Goal: Task Accomplishment & Management: Manage account settings

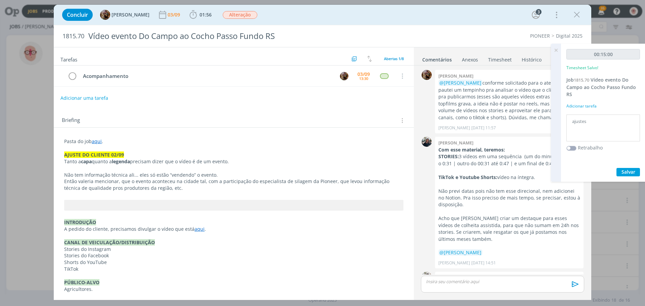
scroll to position [332, 0]
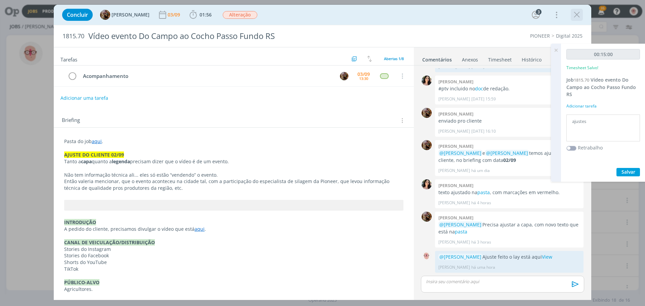
click at [578, 16] on icon "dialog" at bounding box center [577, 15] width 10 height 10
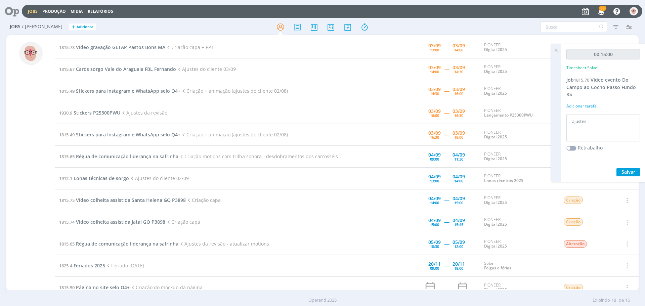
click at [101, 110] on span "Stickers P25300PWU" at bounding box center [97, 113] width 47 height 6
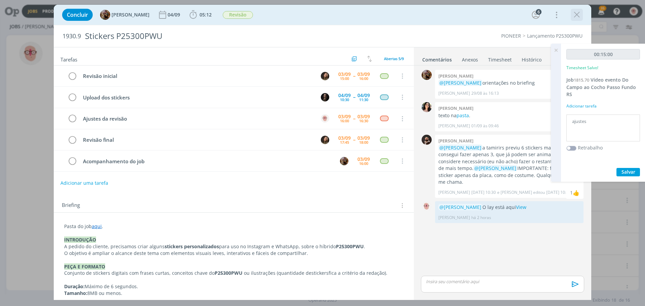
click at [578, 14] on icon "dialog" at bounding box center [577, 15] width 10 height 10
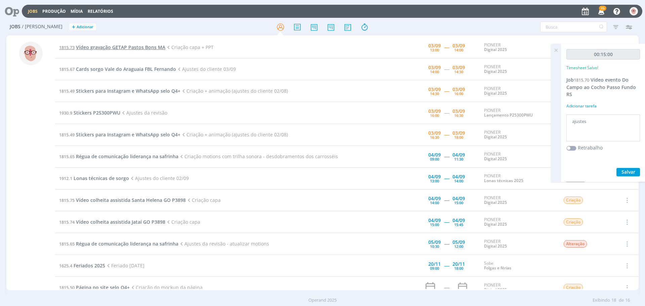
click at [118, 49] on span "Vídeo gravação GETAP Pastos Bons MA" at bounding box center [120, 47] width 89 height 6
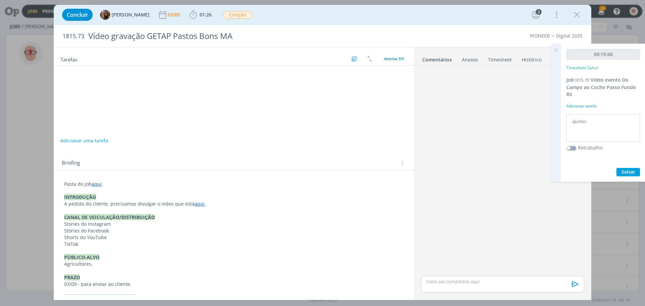
scroll to position [17, 0]
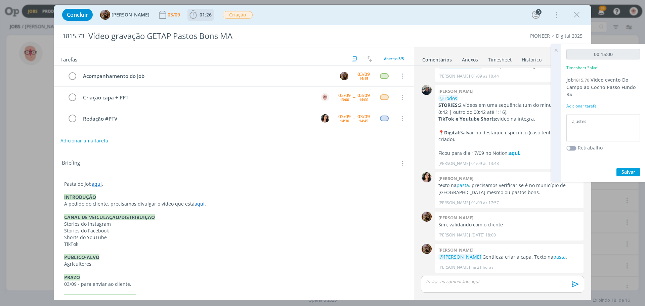
click at [204, 15] on b "01:26" at bounding box center [205, 14] width 15 height 5
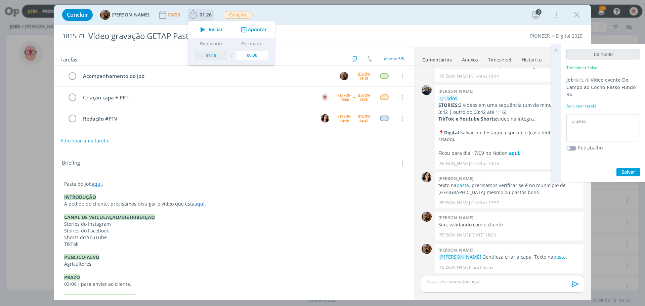
click at [207, 30] on icon "dialog" at bounding box center [203, 29] width 12 height 9
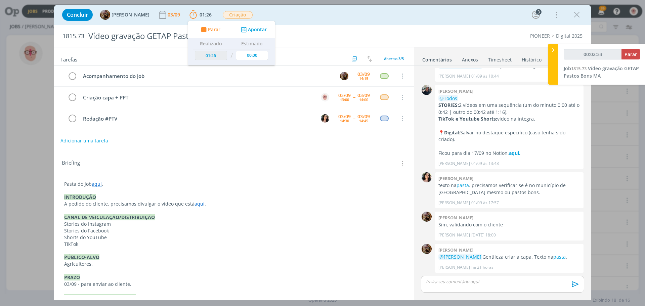
click at [290, 156] on div "Briefing Briefings Predefinidos Versões do Briefing Ver Briefing do Projeto" at bounding box center [234, 161] width 360 height 18
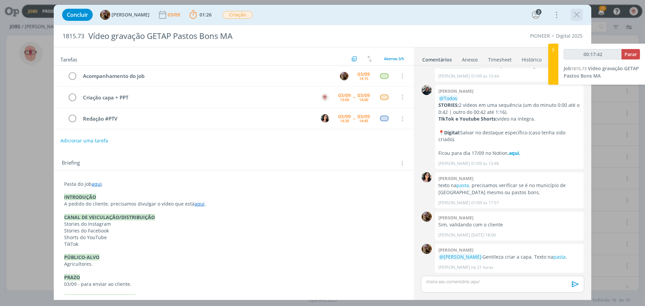
click at [578, 15] on icon "dialog" at bounding box center [577, 15] width 10 height 10
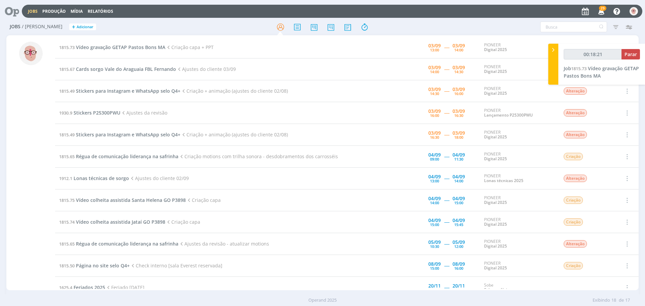
click at [125, 44] on td "1815.73 Vídeo gravação GETAP Pastos Bons MA Criação capa + PPT" at bounding box center [214, 48] width 318 height 22
click at [120, 47] on span "Vídeo gravação GETAP Pastos Bons MA" at bounding box center [120, 47] width 89 height 6
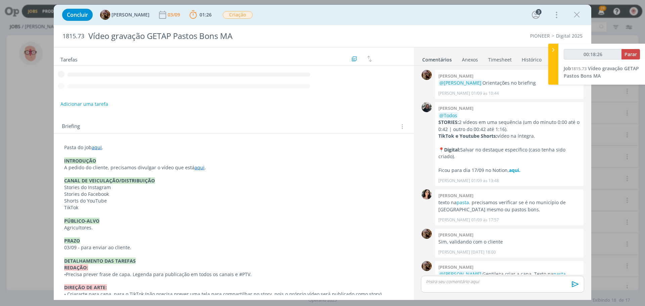
scroll to position [17, 0]
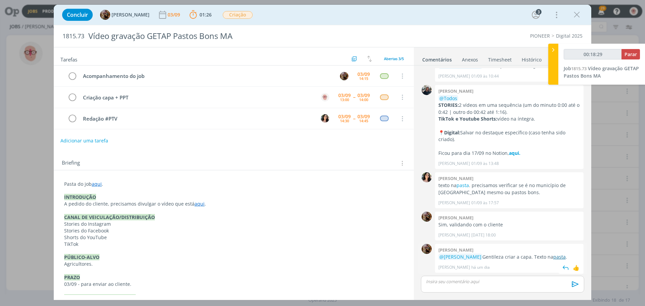
click at [565, 259] on link "pasta" at bounding box center [560, 257] width 12 height 6
click at [638, 55] on button "Parar" at bounding box center [631, 54] width 18 height 10
type input "00:50:00"
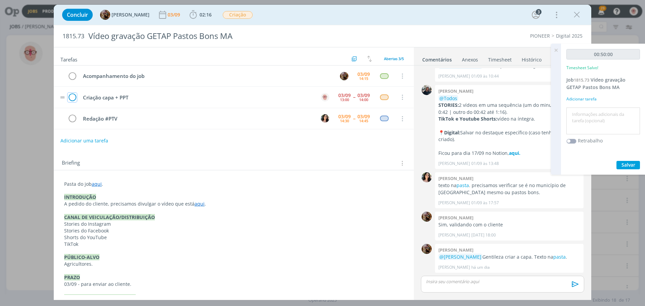
click at [72, 97] on icon "dialog" at bounding box center [72, 97] width 9 height 10
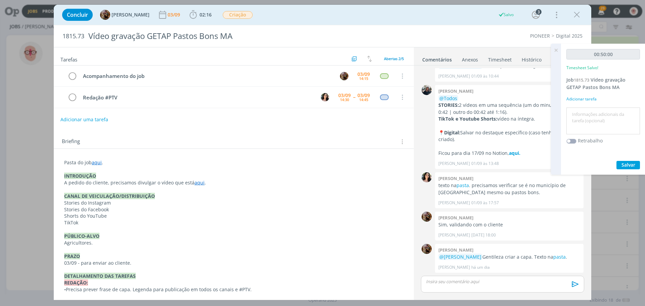
click at [505, 280] on p "dialog" at bounding box center [503, 282] width 153 height 6
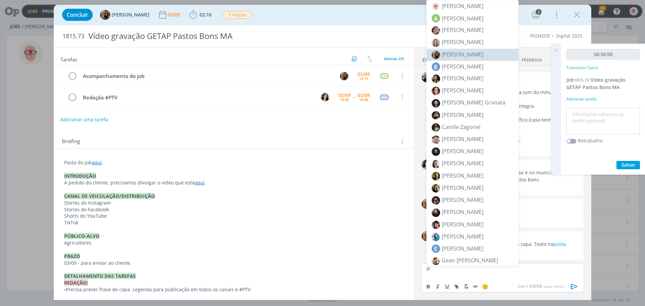
click at [462, 52] on span "[PERSON_NAME]" at bounding box center [463, 54] width 42 height 7
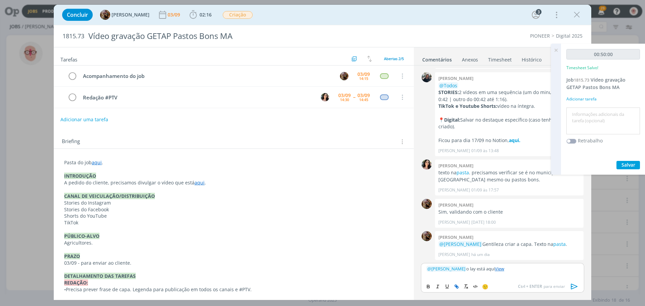
click at [572, 288] on icon "dialog" at bounding box center [574, 287] width 7 height 6
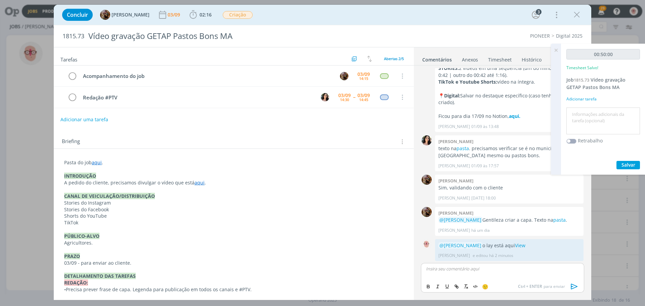
scroll to position [55, 0]
click at [588, 113] on textarea at bounding box center [603, 121] width 70 height 24
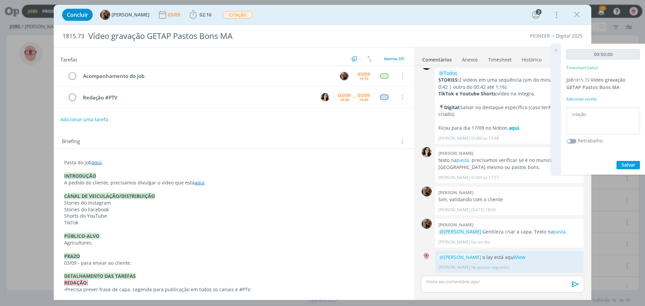
type textarea "criação"
click at [635, 166] on span "Salvar" at bounding box center [629, 165] width 14 height 6
click at [555, 52] on icon at bounding box center [556, 50] width 12 height 13
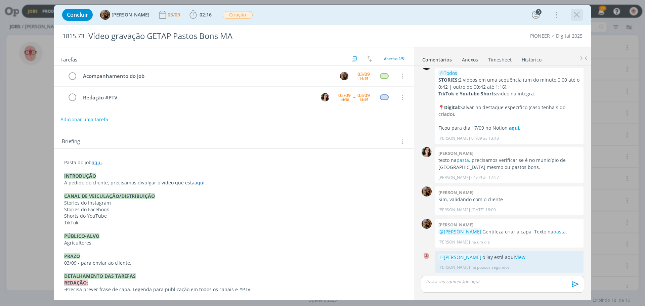
click at [576, 14] on icon "dialog" at bounding box center [577, 15] width 10 height 10
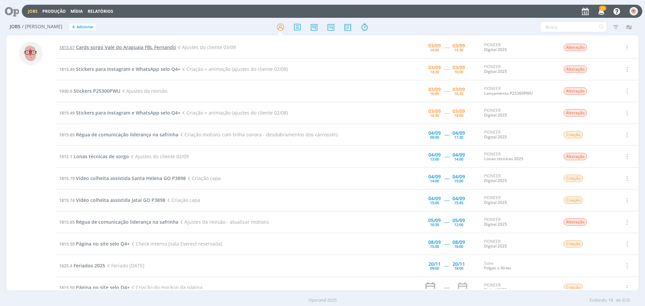
click at [145, 47] on span "Cards sorgo Vale do Araguaia FBL Fernando" at bounding box center [126, 47] width 100 height 6
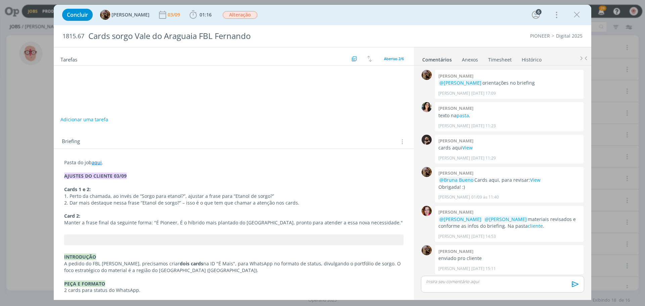
scroll to position [41, 0]
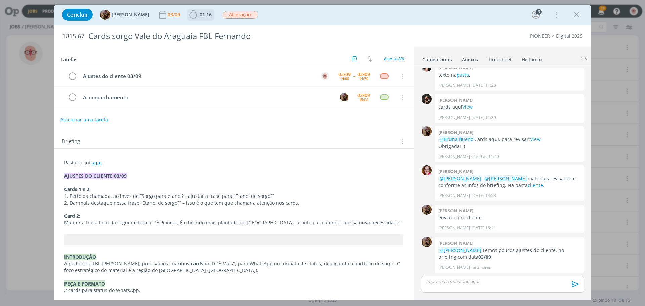
click at [197, 18] on icon "dialog" at bounding box center [193, 14] width 7 height 8
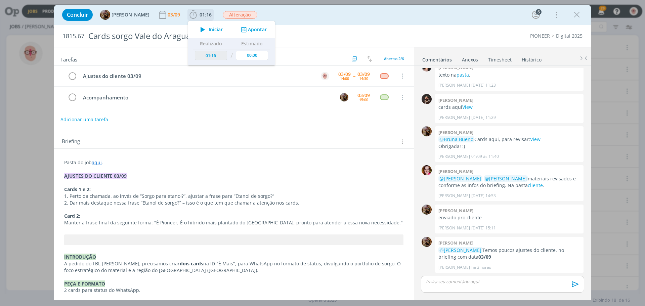
click at [206, 28] on icon "dialog" at bounding box center [203, 29] width 12 height 9
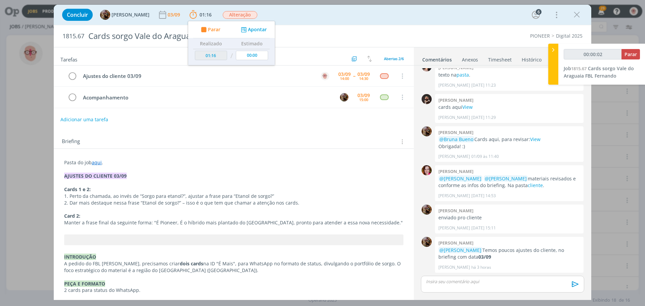
scroll to position [34, 0]
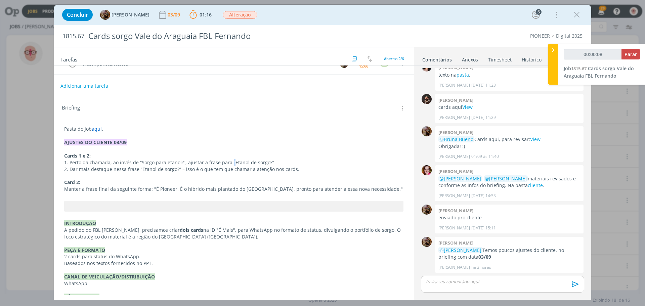
click at [229, 161] on span "justar a frase para “Etanol de sorgo?”" at bounding box center [232, 162] width 83 height 6
click at [231, 162] on span "justar a frase para “Etanol de sorgo?”" at bounding box center [232, 163] width 83 height 6
drag, startPoint x: 230, startPoint y: 161, endPoint x: 267, endPoint y: 163, distance: 37.0
click at [267, 163] on span "justar a frase para “Etanol de sorgo?”" at bounding box center [232, 163] width 83 height 6
copy span "Etanol de sorgo?"
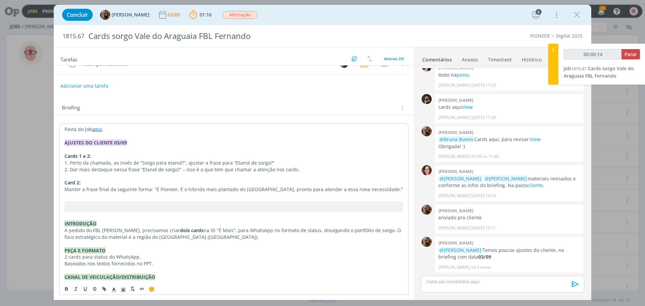
click at [314, 156] on p "Cards 1 e 2:" at bounding box center [234, 156] width 339 height 7
drag, startPoint x: 153, startPoint y: 188, endPoint x: 355, endPoint y: 190, distance: 202.4
click at [355, 190] on p "Manter a frase final da seguinte forma: "É Pioneer, É o híbrido mais plantado d…" at bounding box center [233, 189] width 339 height 7
copy p "É Pioneer, É o híbrido mais plantado do Brasil, pronto para atender a essa nova…"
click at [267, 200] on div "Pasta do job aqui . AJUSTES DO CLIENTE 03/09 Cards 1 e 2: 1. Perto da chamada, …" at bounding box center [234, 289] width 350 height 333
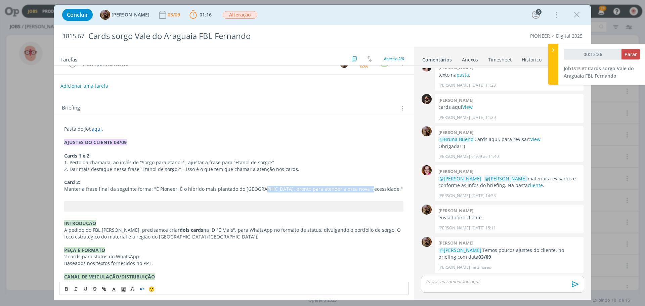
drag, startPoint x: 254, startPoint y: 188, endPoint x: 356, endPoint y: 190, distance: 102.2
click at [356, 190] on p "Manter a frase final da seguinte forma: "É Pioneer, É o híbrido mais plantado d…" at bounding box center [233, 189] width 339 height 7
copy p "pronto para atender a essa nova necessidade."
drag, startPoint x: 229, startPoint y: 162, endPoint x: 266, endPoint y: 161, distance: 36.3
click at [266, 161] on span "justar a frase para “Etanol de sorgo?”" at bounding box center [232, 162] width 83 height 6
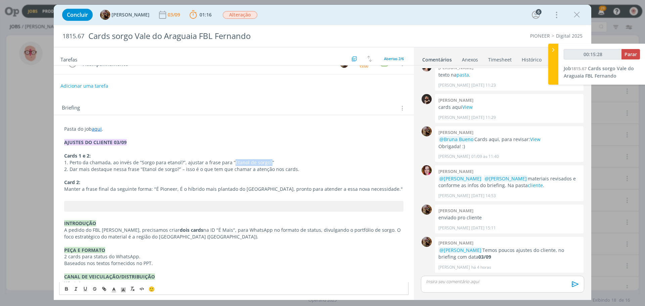
copy span "Etanol de sorgo?"
drag, startPoint x: 481, startPoint y: 106, endPoint x: 437, endPoint y: 110, distance: 44.2
click at [437, 110] on div "Douglas morais cards aqui View Douglas Morais 01/09 às 11:29 👍" at bounding box center [509, 108] width 149 height 29
copy p "cards aqui View"
click at [476, 285] on p "dialog" at bounding box center [503, 282] width 153 height 6
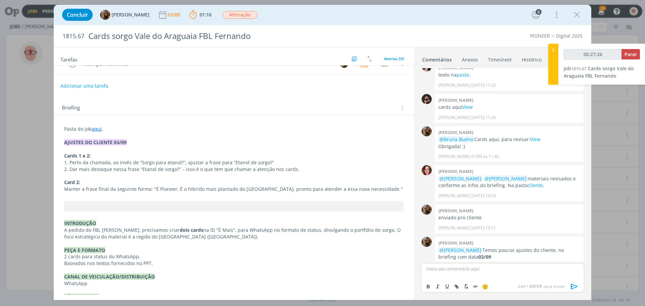
scroll to position [53, 0]
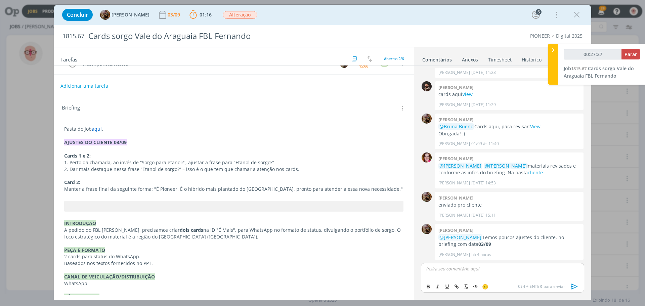
type input "00:27:28"
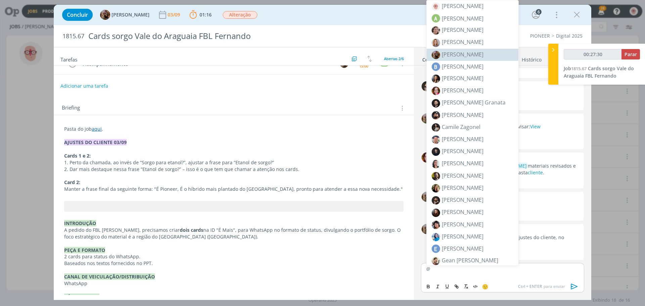
click at [461, 55] on span "[PERSON_NAME]" at bounding box center [463, 54] width 42 height 7
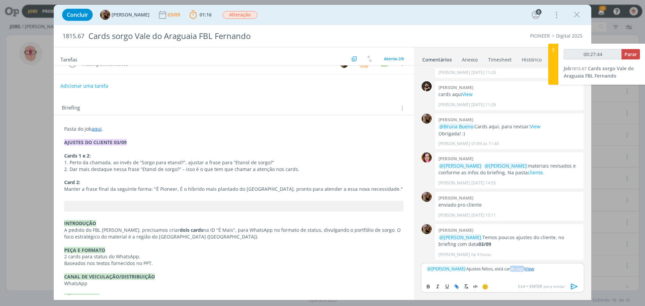
drag, startPoint x: 526, startPoint y: 269, endPoint x: 514, endPoint y: 270, distance: 12.5
click at [514, 270] on p "﻿ @ Amanda Rodrigues ﻿ Ajustes feitos, está cards aqui View" at bounding box center [503, 269] width 153 height 6
click at [522, 271] on p "﻿ @ Amanda Rodrigues ﻿ Ajustes feitos, está cards aqui View" at bounding box center [503, 269] width 153 height 6
drag, startPoint x: 524, startPoint y: 269, endPoint x: 512, endPoint y: 269, distance: 12.1
click at [512, 269] on p "﻿ @ Amanda Rodrigues ﻿ Ajustes feitos, está cards aqui View" at bounding box center [503, 269] width 153 height 6
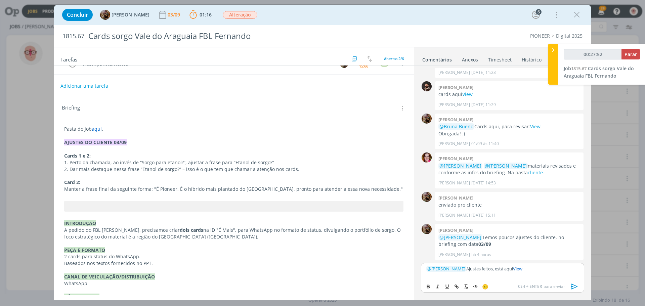
click at [575, 287] on icon "dialog" at bounding box center [575, 287] width 10 height 10
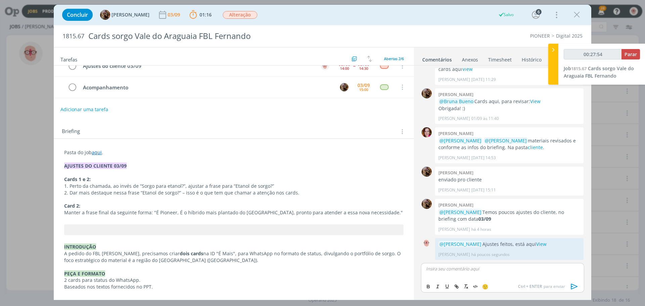
scroll to position [0, 0]
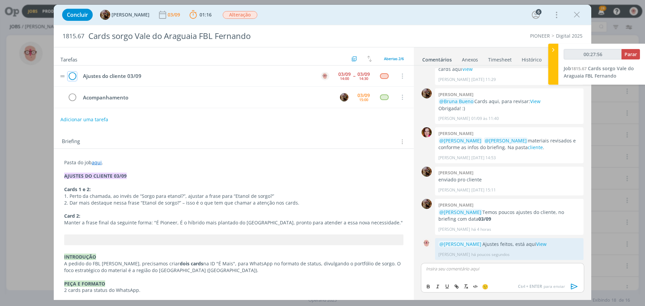
click at [73, 78] on icon "dialog" at bounding box center [72, 76] width 9 height 10
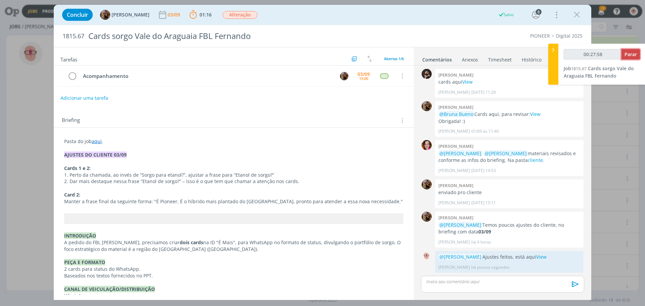
type input "00:27:59"
click at [631, 54] on span "Parar" at bounding box center [631, 54] width 12 height 6
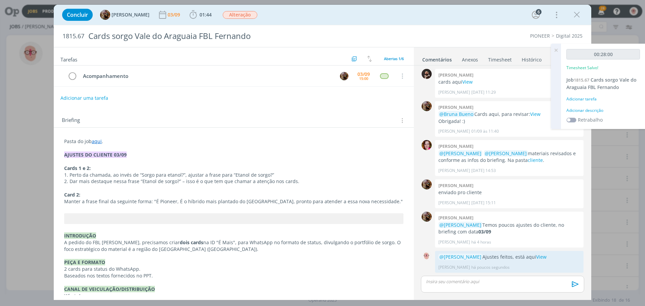
click at [592, 112] on div "Adicionar descrição" at bounding box center [604, 111] width 74 height 6
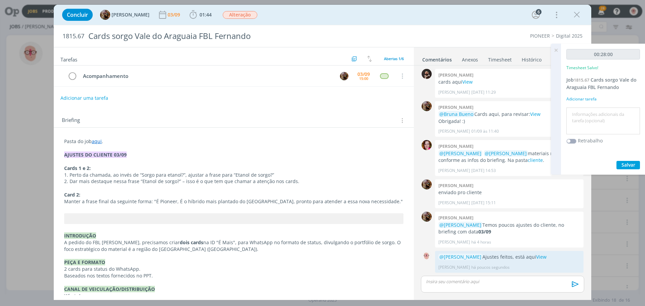
click at [592, 112] on textarea at bounding box center [603, 121] width 70 height 24
type textarea "Ajustes"
click at [558, 50] on icon at bounding box center [556, 50] width 12 height 13
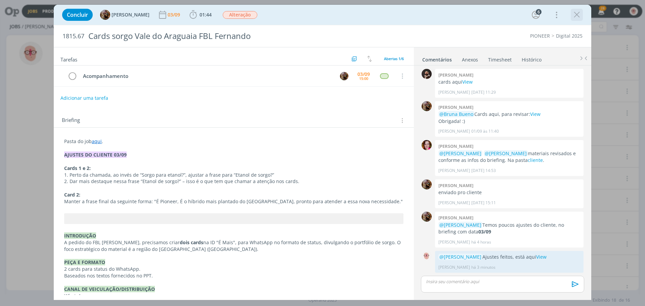
click at [582, 10] on button "dialog" at bounding box center [577, 15] width 10 height 10
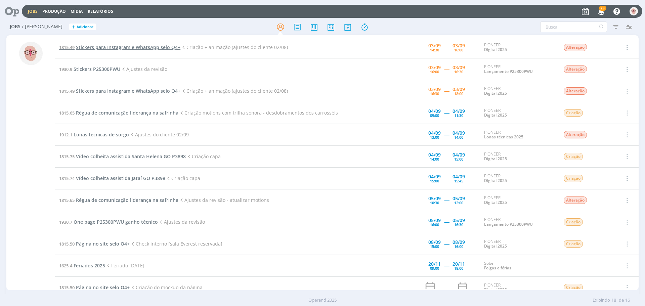
click at [128, 47] on span "Stickers para Instagram e WhatsApp selo Q4+" at bounding box center [128, 47] width 105 height 6
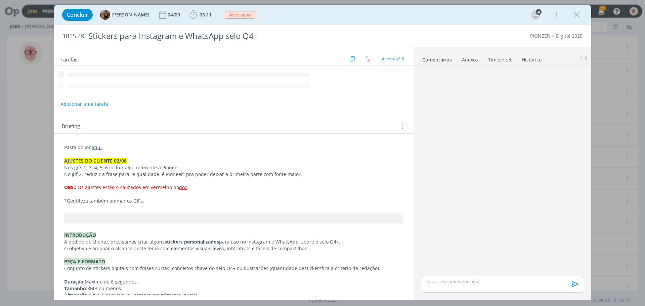
scroll to position [204, 0]
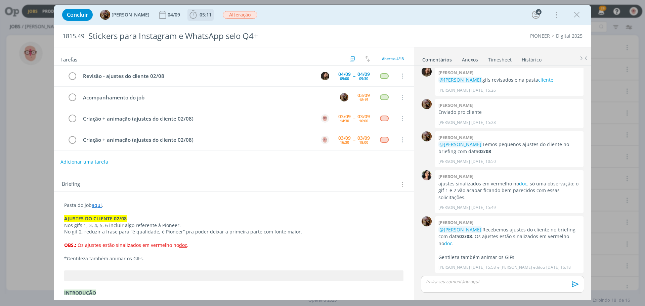
click at [198, 17] on icon "dialog" at bounding box center [193, 15] width 10 height 10
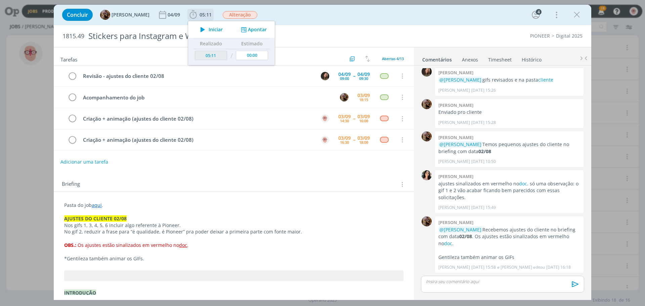
click at [208, 31] on icon "dialog" at bounding box center [203, 29] width 12 height 9
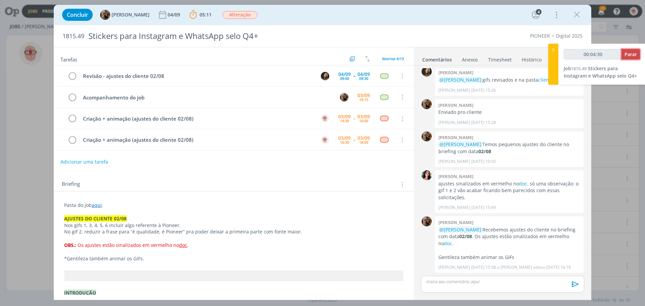
click at [632, 52] on span "Parar" at bounding box center [631, 54] width 12 height 6
type input "00:05:00"
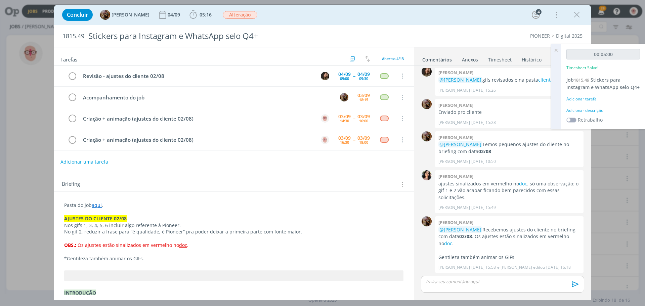
click at [593, 112] on div "Adicionar descrição" at bounding box center [604, 111] width 74 height 6
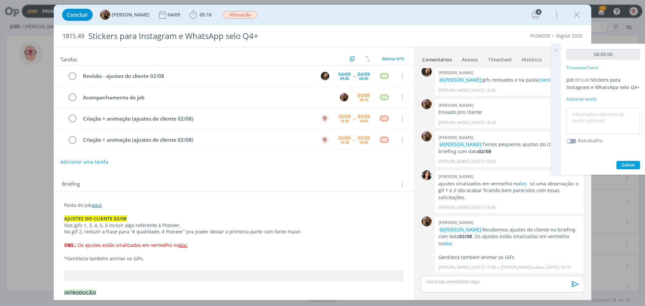
click at [593, 112] on textarea at bounding box center [603, 121] width 70 height 24
type textarea "ajustes"
click at [629, 161] on button "Salvar" at bounding box center [629, 165] width 24 height 8
click at [578, 16] on icon "dialog" at bounding box center [577, 15] width 10 height 10
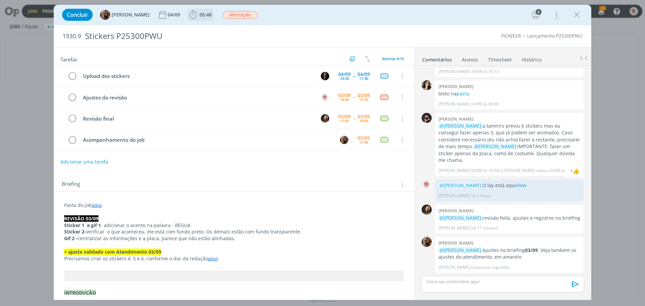
click at [198, 15] on icon "dialog" at bounding box center [193, 15] width 10 height 10
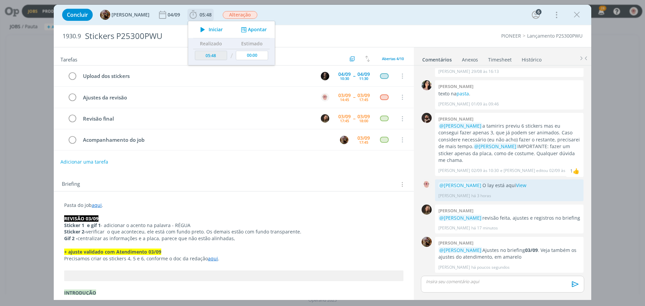
click at [208, 29] on icon "dialog" at bounding box center [203, 29] width 12 height 9
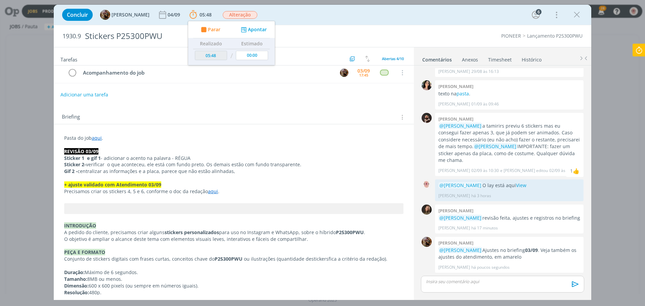
scroll to position [101, 0]
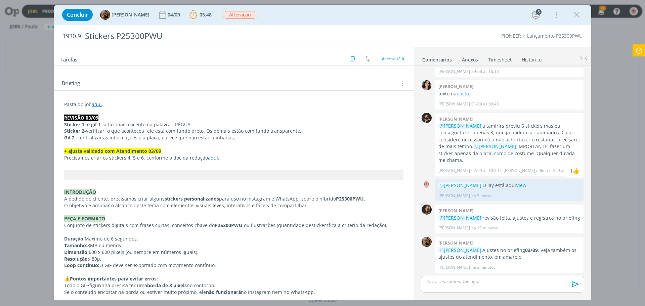
click at [211, 158] on link "aqui" at bounding box center [213, 158] width 10 height 6
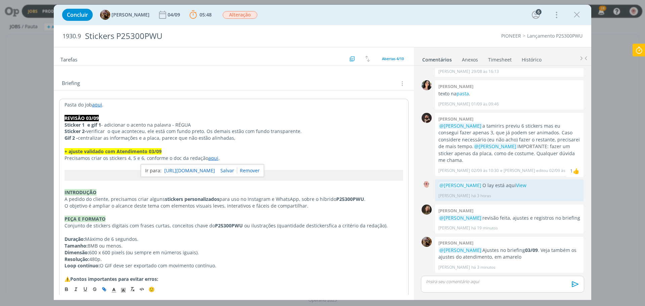
click at [207, 169] on link "https://sobeae.sharepoint.com/:w:/s/SOBEAE/ESihQ_rPQCdGvdqCntNUnMgBE18WODcK2-bB…" at bounding box center [189, 170] width 51 height 9
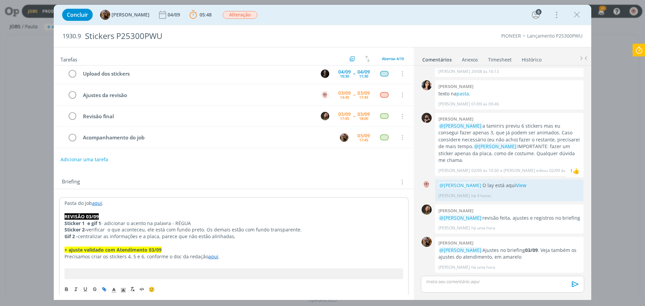
scroll to position [0, 0]
